Goal: Task Accomplishment & Management: Complete application form

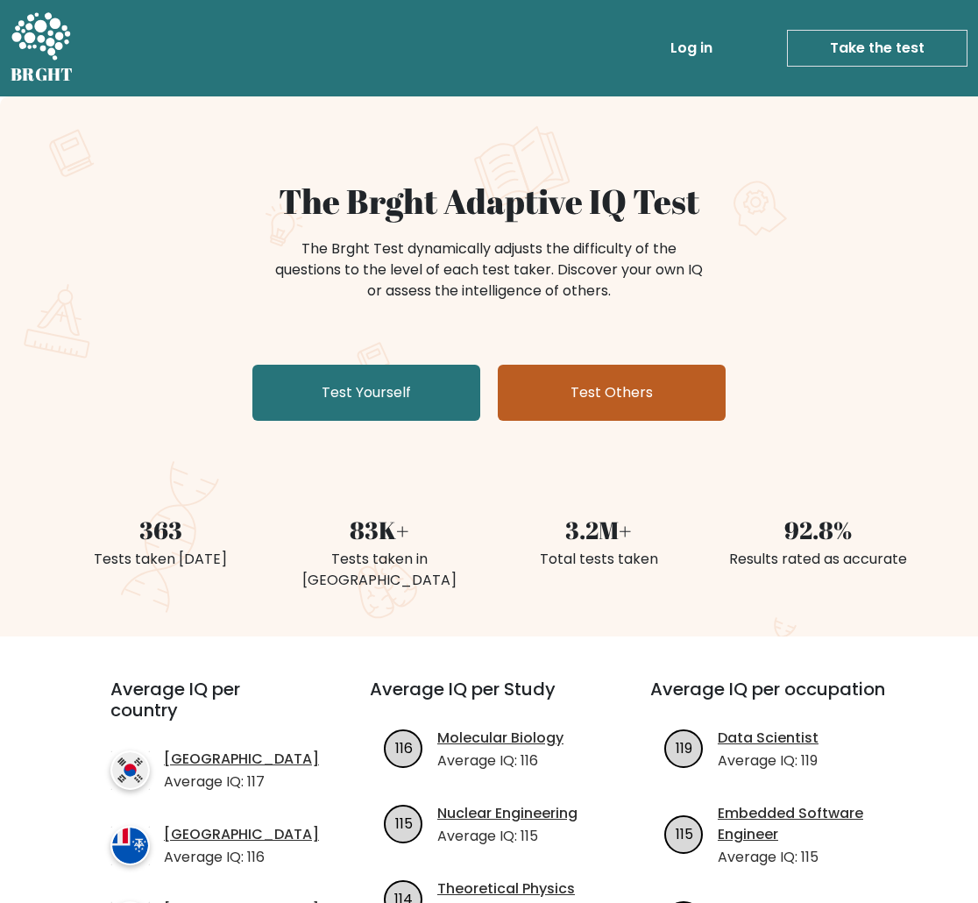
click at [655, 380] on link "Test Others" at bounding box center [612, 393] width 228 height 56
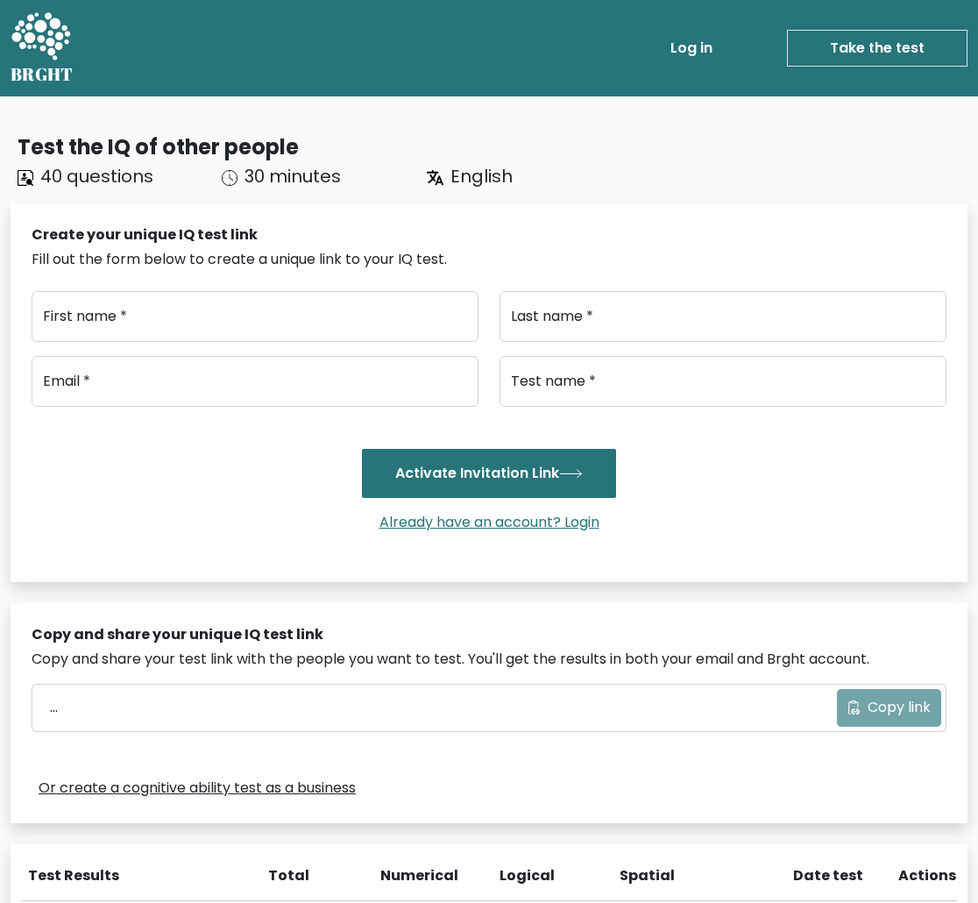
click at [919, 38] on link "Take the test" at bounding box center [877, 48] width 181 height 37
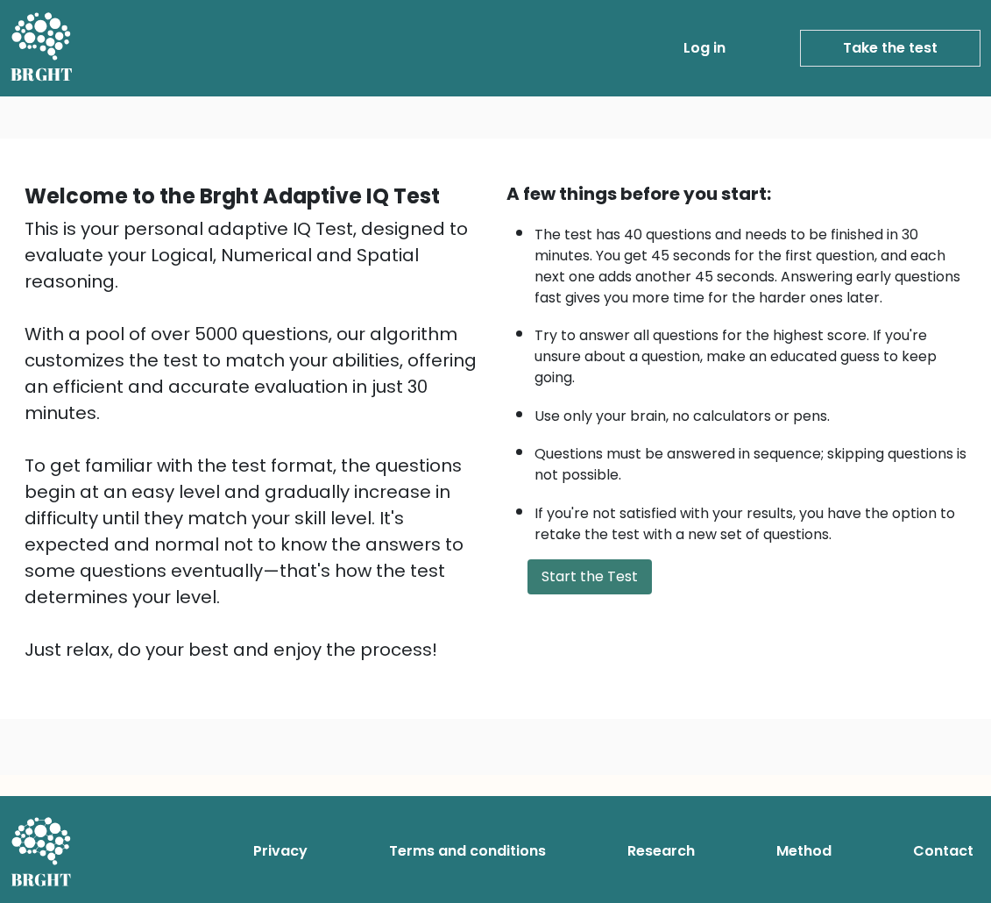
click at [593, 588] on button "Start the Test" at bounding box center [590, 576] width 124 height 35
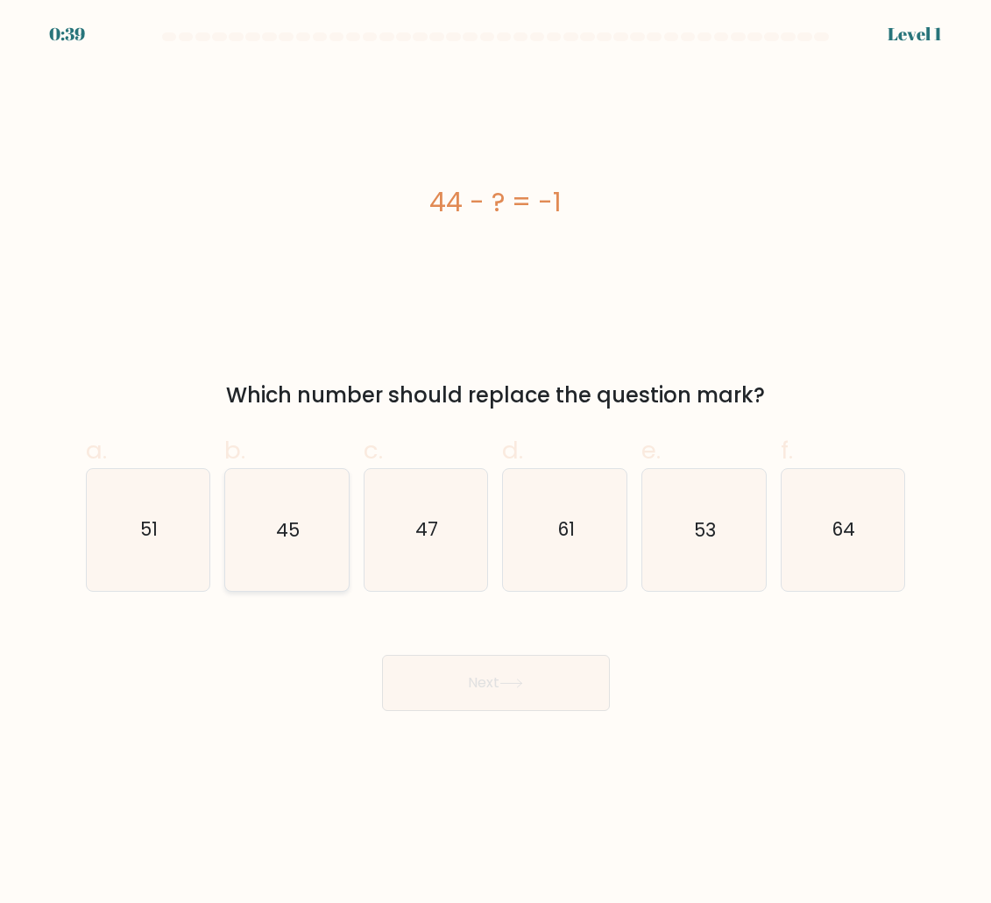
click at [289, 523] on text "45" at bounding box center [288, 528] width 24 height 25
click at [496, 463] on input "b. 45" at bounding box center [496, 456] width 1 height 11
radio input "true"
click at [415, 688] on button "Next" at bounding box center [496, 683] width 228 height 56
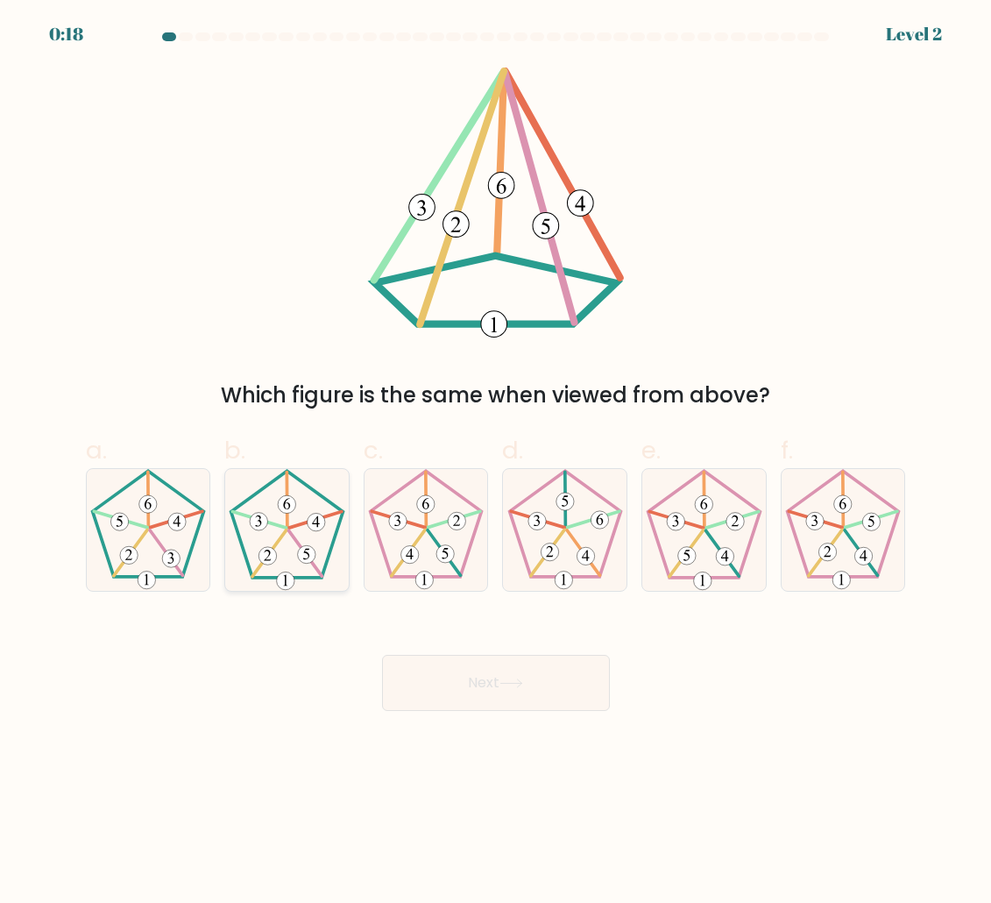
click at [300, 529] on icon at bounding box center [286, 529] width 121 height 121
click at [496, 463] on input "b." at bounding box center [496, 456] width 1 height 11
radio input "true"
click at [435, 674] on button "Next" at bounding box center [496, 683] width 228 height 56
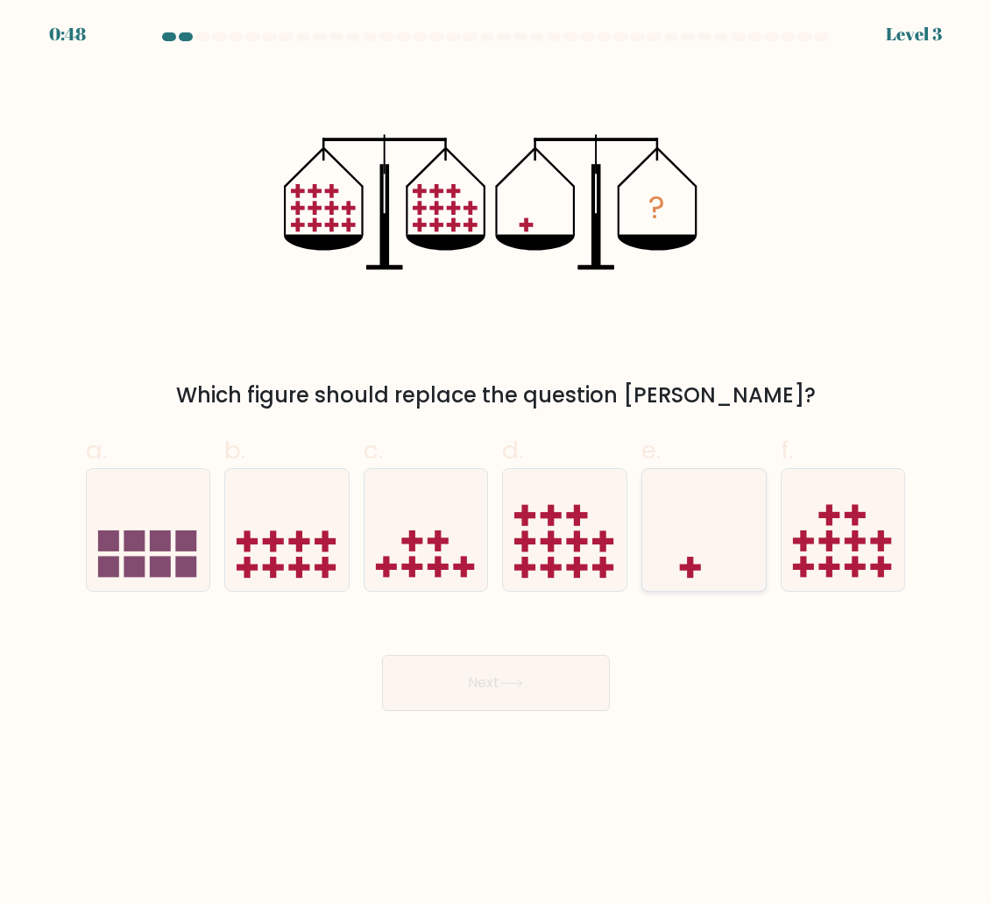
click at [713, 549] on icon at bounding box center [704, 530] width 124 height 103
click at [497, 463] on input "e." at bounding box center [496, 456] width 1 height 11
radio input "true"
click at [507, 685] on icon at bounding box center [512, 683] width 24 height 10
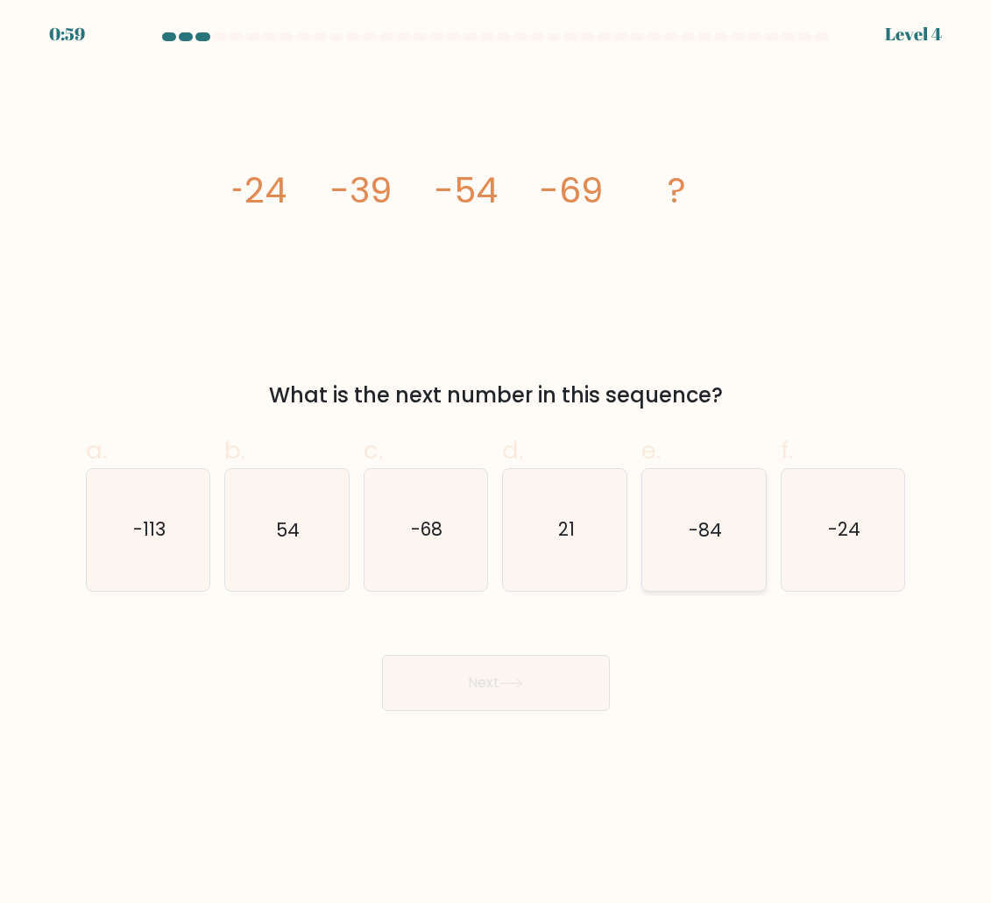
click at [722, 533] on icon "-84" at bounding box center [703, 529] width 121 height 121
click at [497, 463] on input "e. -84" at bounding box center [496, 456] width 1 height 11
radio input "true"
click at [520, 685] on icon at bounding box center [512, 683] width 24 height 10
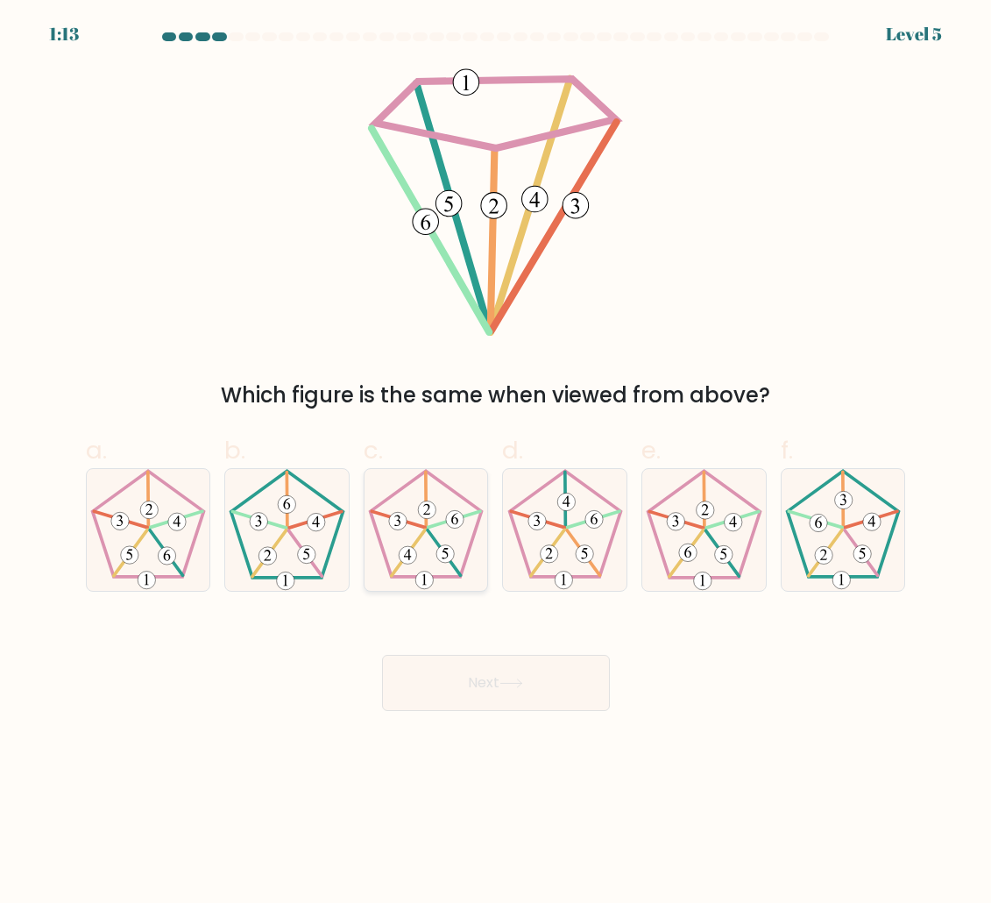
click at [451, 541] on icon at bounding box center [425, 529] width 121 height 121
click at [496, 463] on input "c." at bounding box center [496, 456] width 1 height 11
radio input "true"
click at [496, 671] on button "Next" at bounding box center [496, 683] width 228 height 56
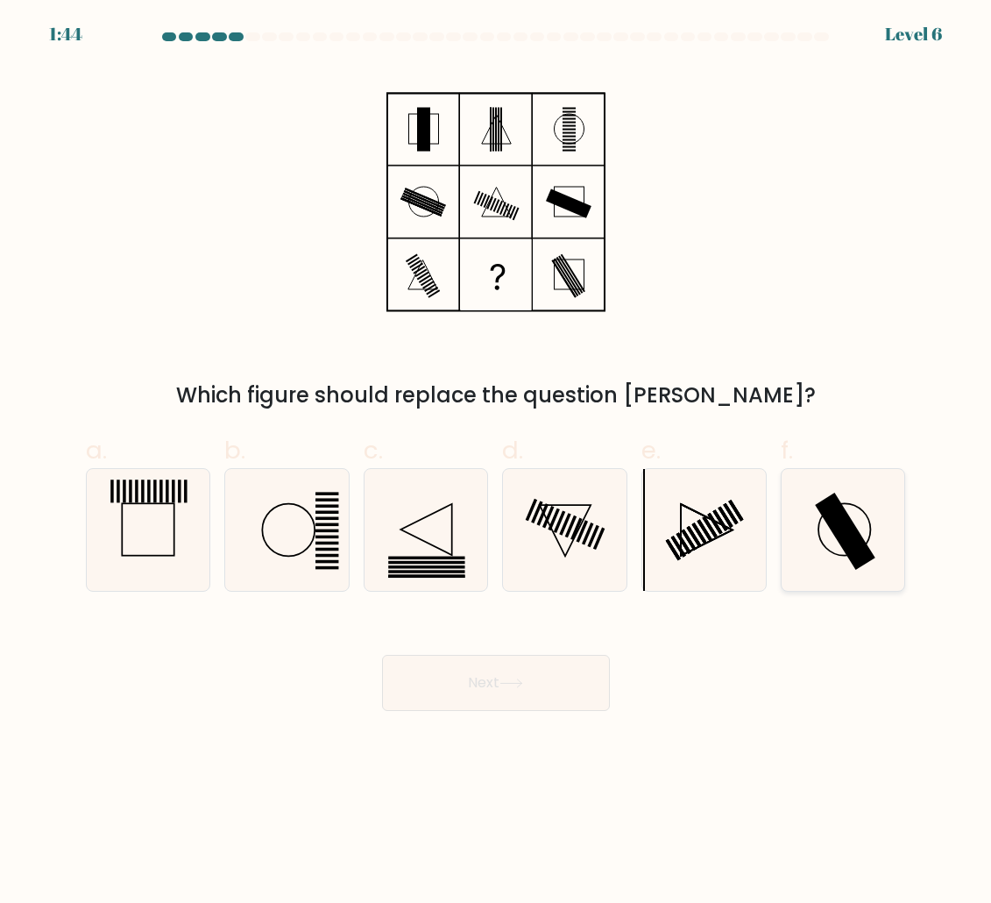
click at [859, 543] on rect at bounding box center [845, 531] width 60 height 77
click at [497, 463] on input "f." at bounding box center [496, 456] width 1 height 11
radio input "true"
click at [512, 681] on icon at bounding box center [512, 683] width 24 height 10
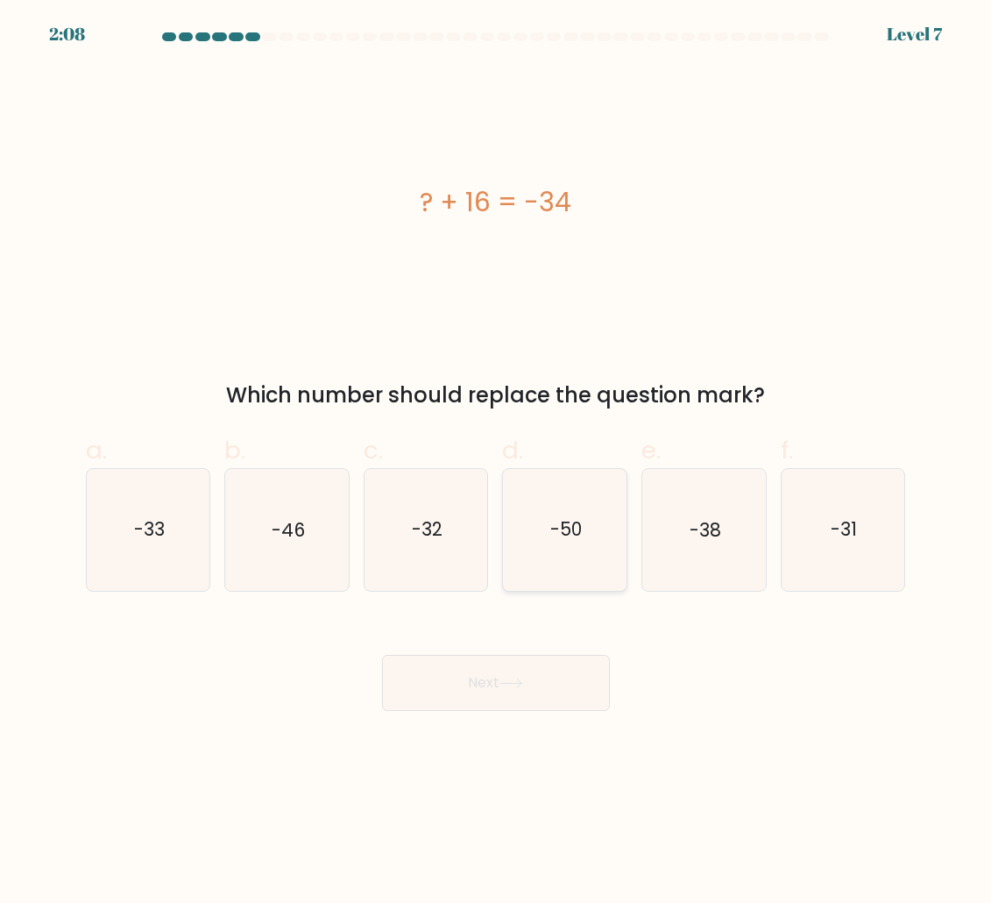
click at [528, 535] on icon "-50" at bounding box center [565, 529] width 121 height 121
click at [497, 463] on input "d. -50" at bounding box center [496, 456] width 1 height 11
radio input "true"
click at [448, 690] on button "Next" at bounding box center [496, 683] width 228 height 56
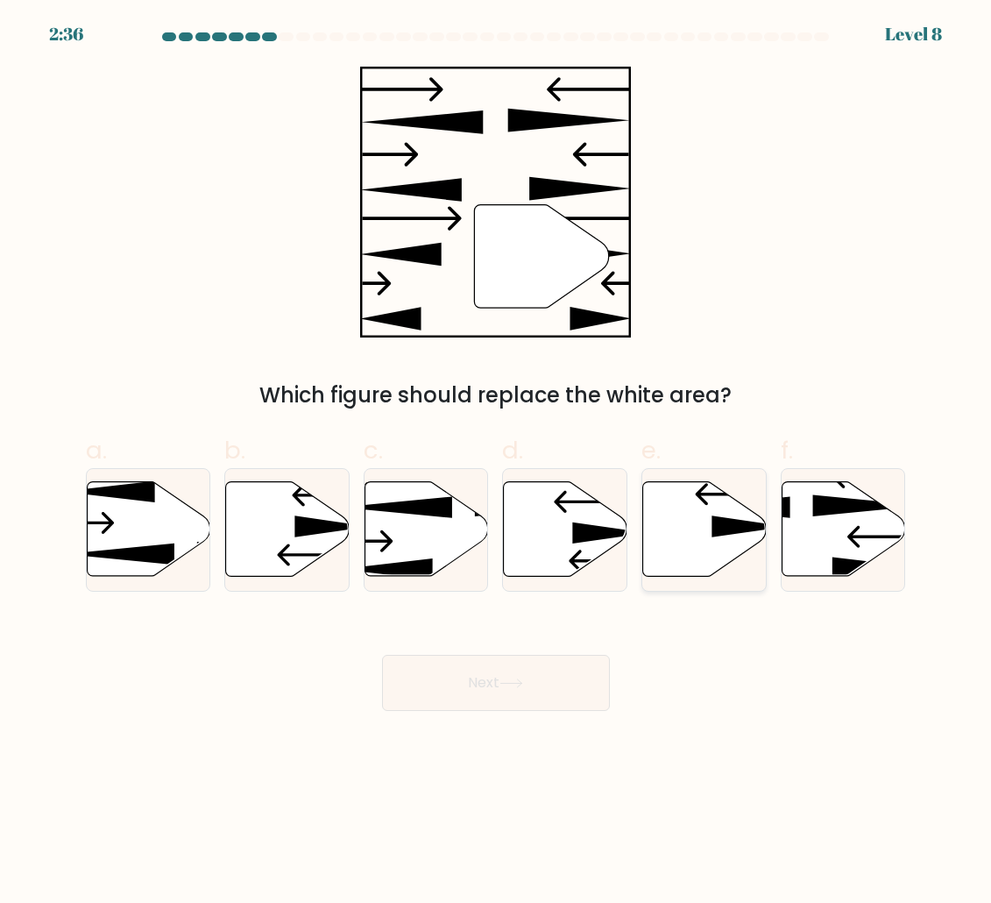
click at [717, 529] on icon at bounding box center [750, 527] width 75 height 22
click at [497, 463] on input "e." at bounding box center [496, 456] width 1 height 11
radio input "true"
click at [515, 698] on button "Next" at bounding box center [496, 683] width 228 height 56
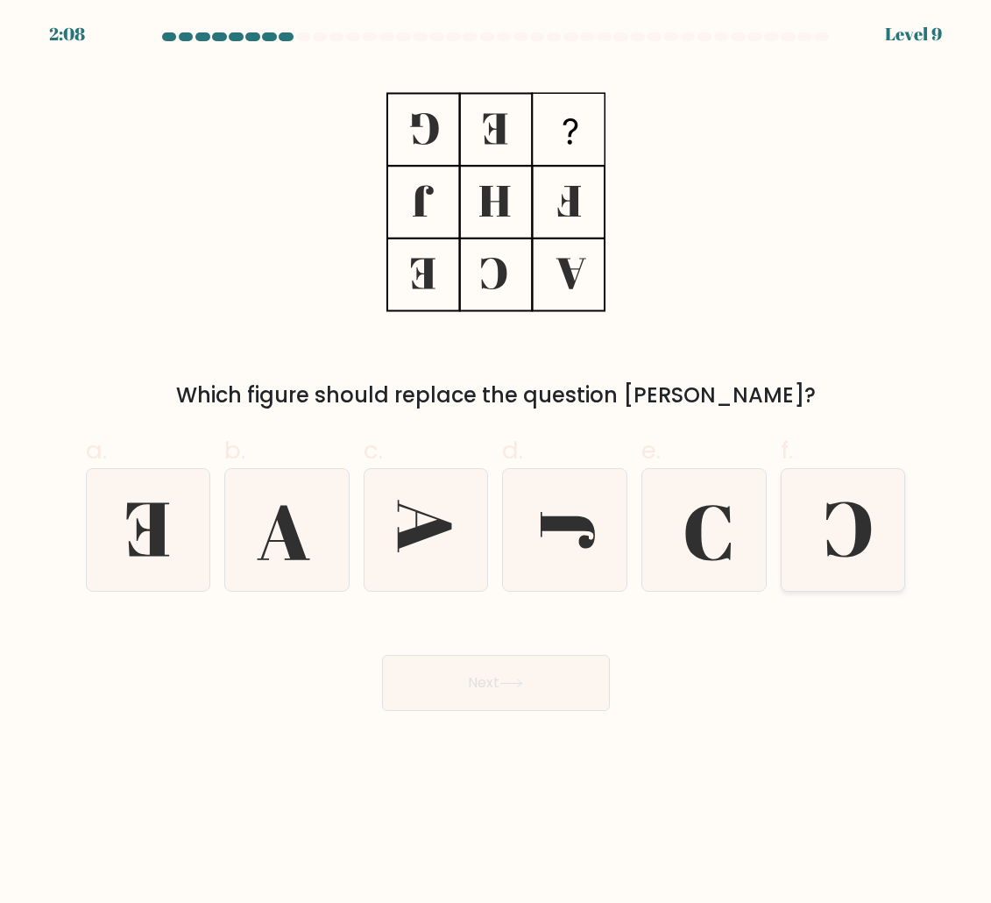
click at [811, 553] on icon at bounding box center [843, 529] width 121 height 121
click at [497, 463] on input "f." at bounding box center [496, 456] width 1 height 11
radio input "true"
click at [538, 685] on button "Next" at bounding box center [496, 683] width 228 height 56
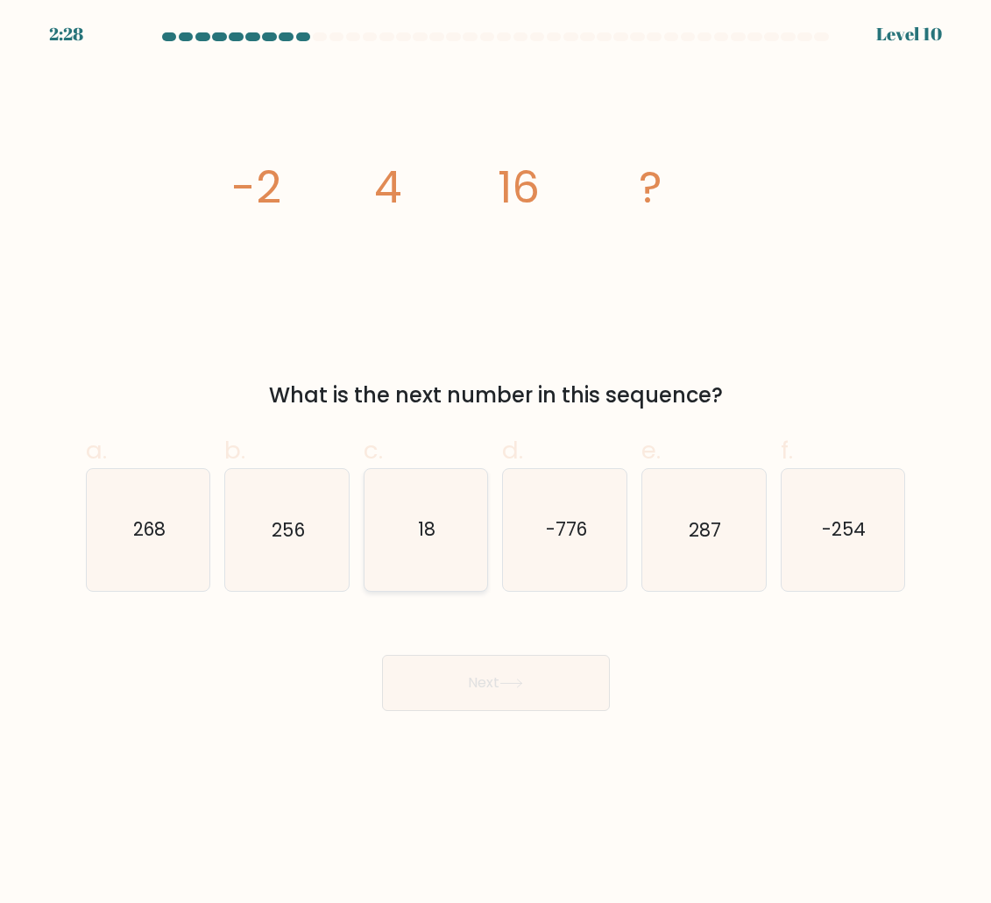
click at [411, 570] on icon "18" at bounding box center [425, 529] width 121 height 121
click at [496, 463] on input "c. 18" at bounding box center [496, 456] width 1 height 11
radio input "true"
click at [263, 526] on icon "256" at bounding box center [286, 529] width 121 height 121
click at [496, 463] on input "b. 256" at bounding box center [496, 456] width 1 height 11
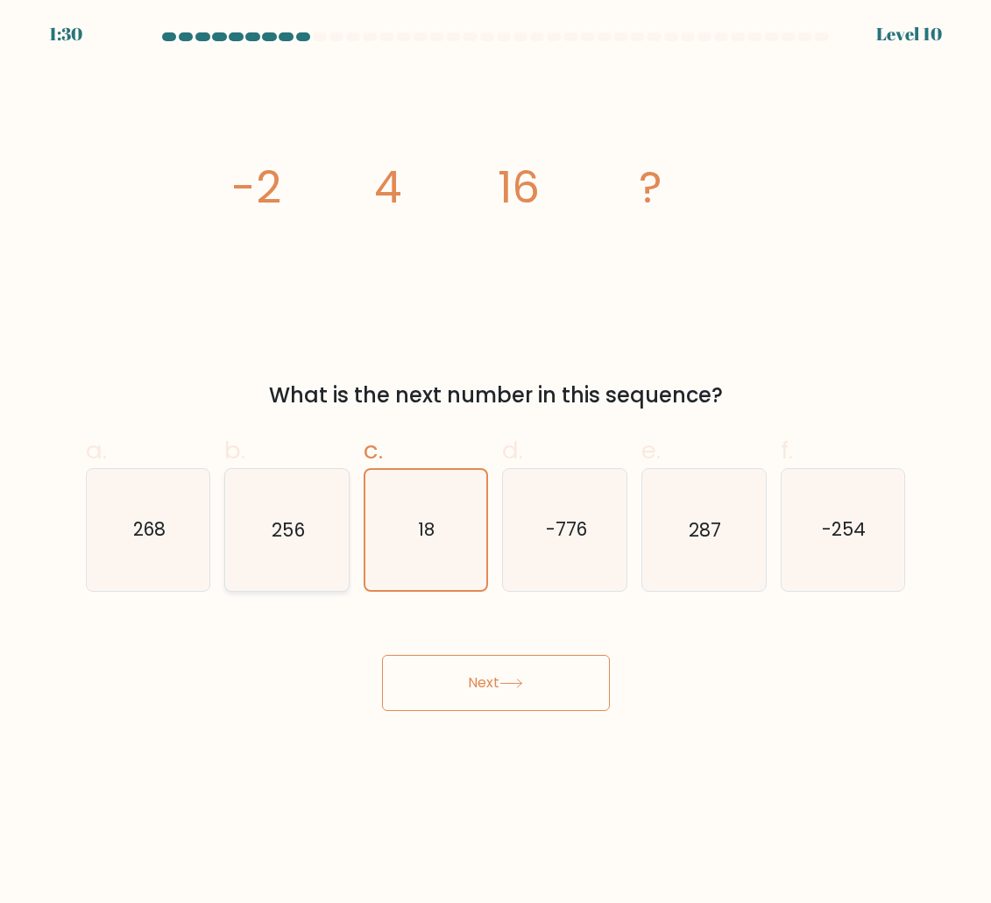
radio input "true"
click at [515, 676] on button "Next" at bounding box center [496, 683] width 228 height 56
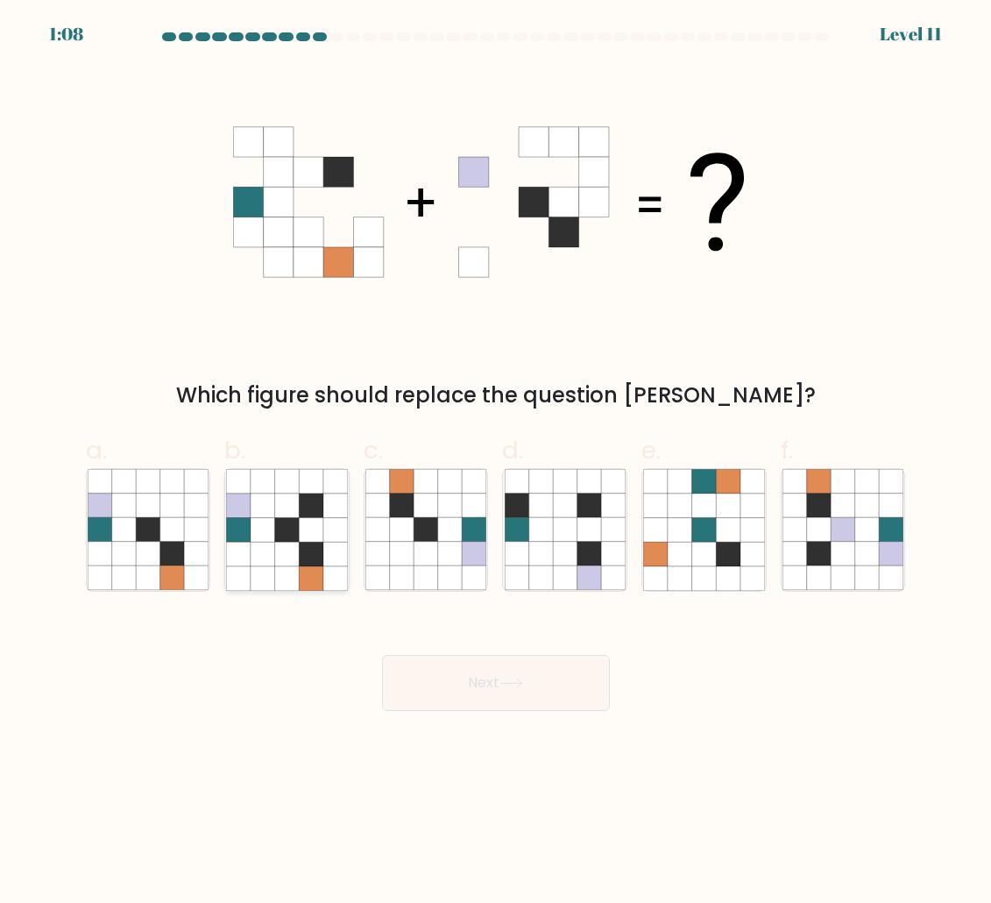
click at [302, 562] on icon at bounding box center [311, 554] width 25 height 25
click at [496, 463] on input "b." at bounding box center [496, 456] width 1 height 11
radio input "true"
click at [462, 685] on button "Next" at bounding box center [496, 683] width 228 height 56
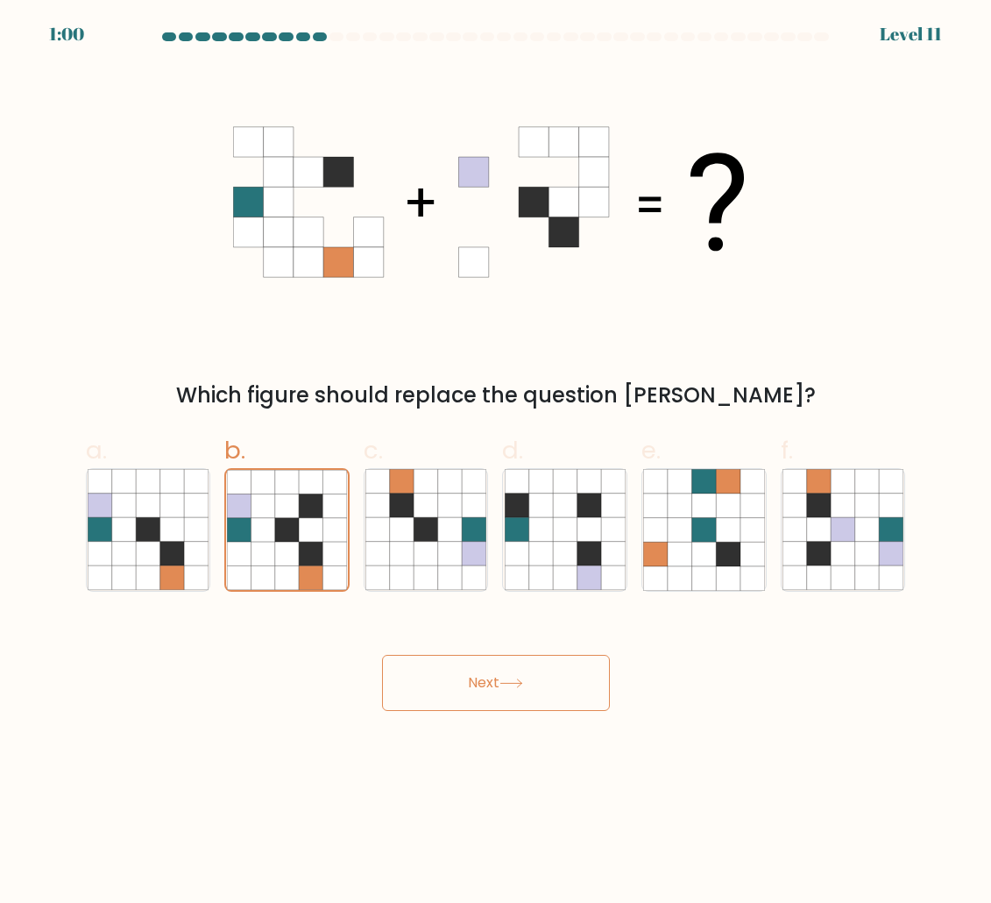
click at [538, 676] on button "Next" at bounding box center [496, 683] width 228 height 56
click at [497, 684] on button "Next" at bounding box center [496, 683] width 228 height 56
click at [293, 529] on icon at bounding box center [287, 530] width 24 height 24
click at [496, 463] on input "b." at bounding box center [496, 456] width 1 height 11
click at [128, 500] on icon at bounding box center [124, 505] width 25 height 25
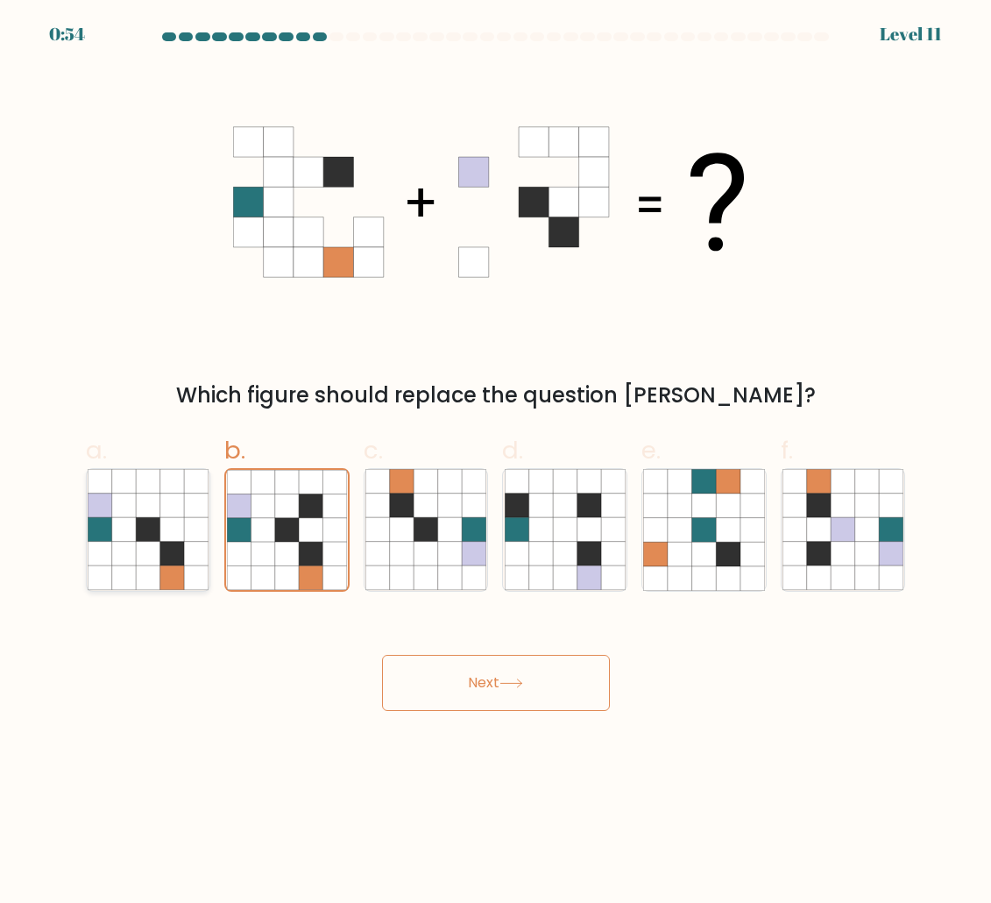
click at [496, 463] on input "a." at bounding box center [496, 456] width 1 height 11
radio input "true"
click at [281, 550] on icon at bounding box center [287, 554] width 25 height 25
click at [496, 463] on input "b." at bounding box center [496, 456] width 1 height 11
radio input "true"
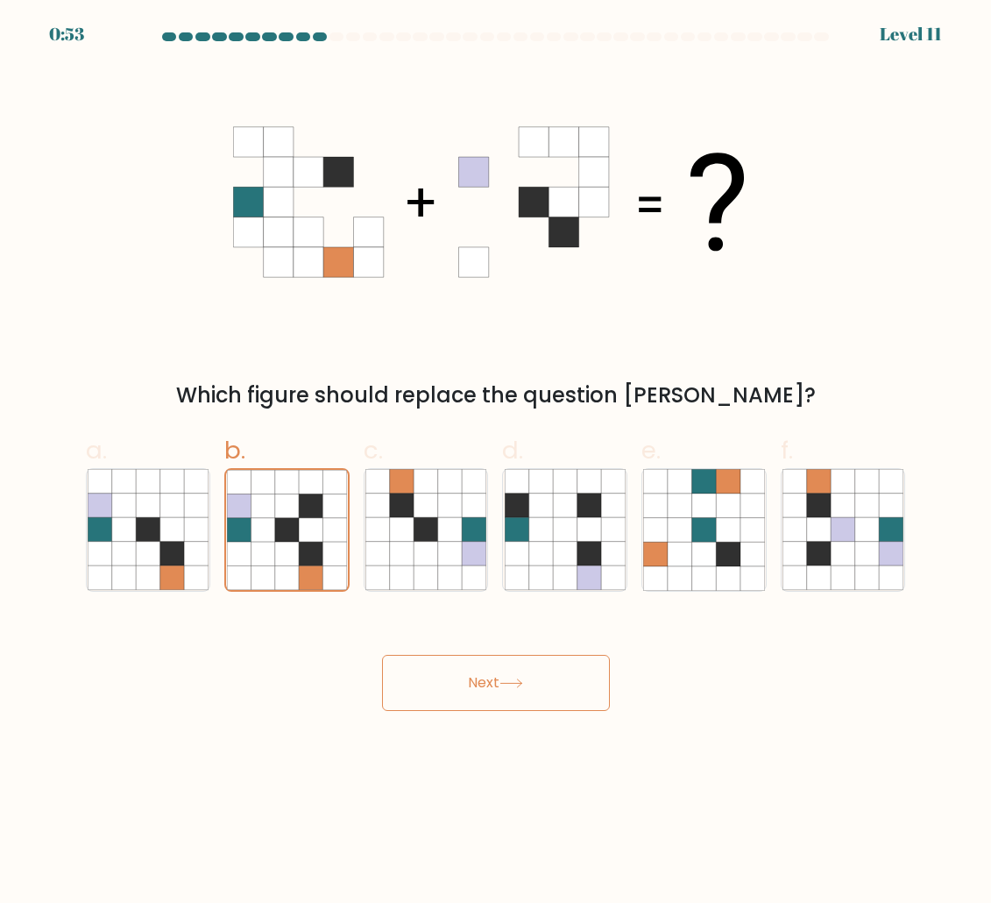
click at [518, 685] on icon at bounding box center [512, 683] width 24 height 10
click at [467, 678] on button "Next" at bounding box center [496, 683] width 228 height 56
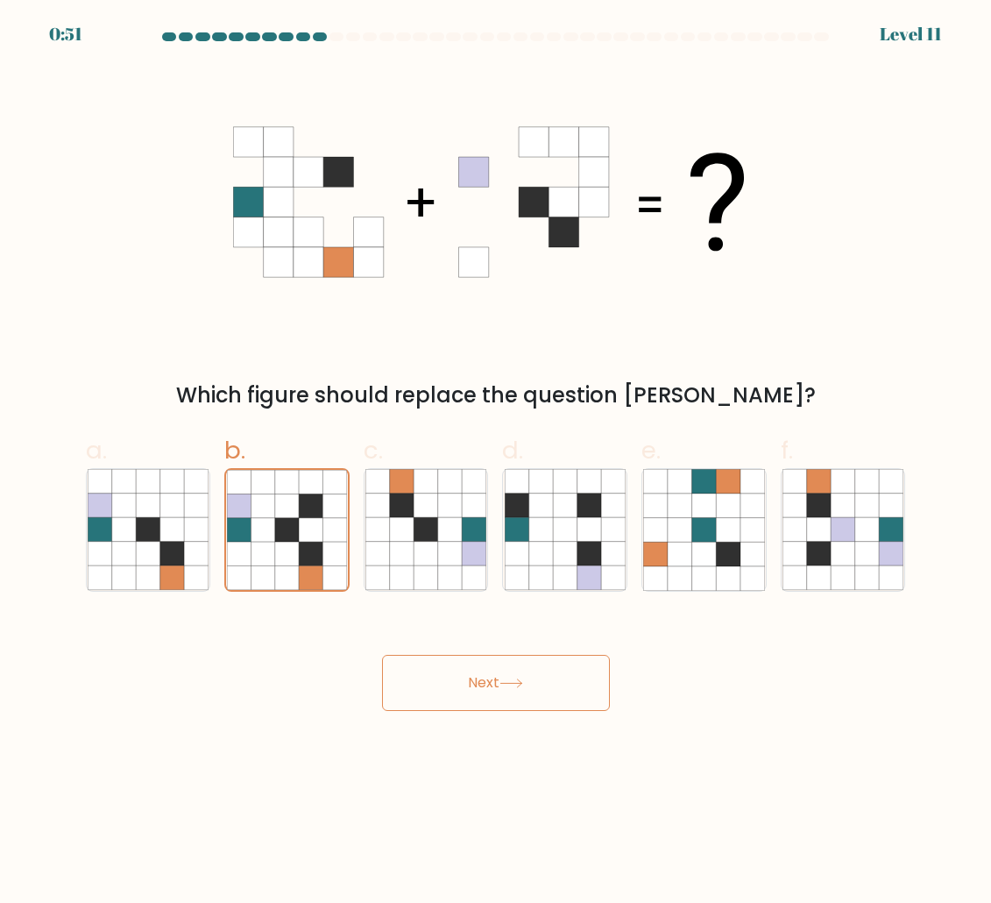
click at [382, 655] on button "Next" at bounding box center [496, 683] width 228 height 56
